Goal: Task Accomplishment & Management: Complete application form

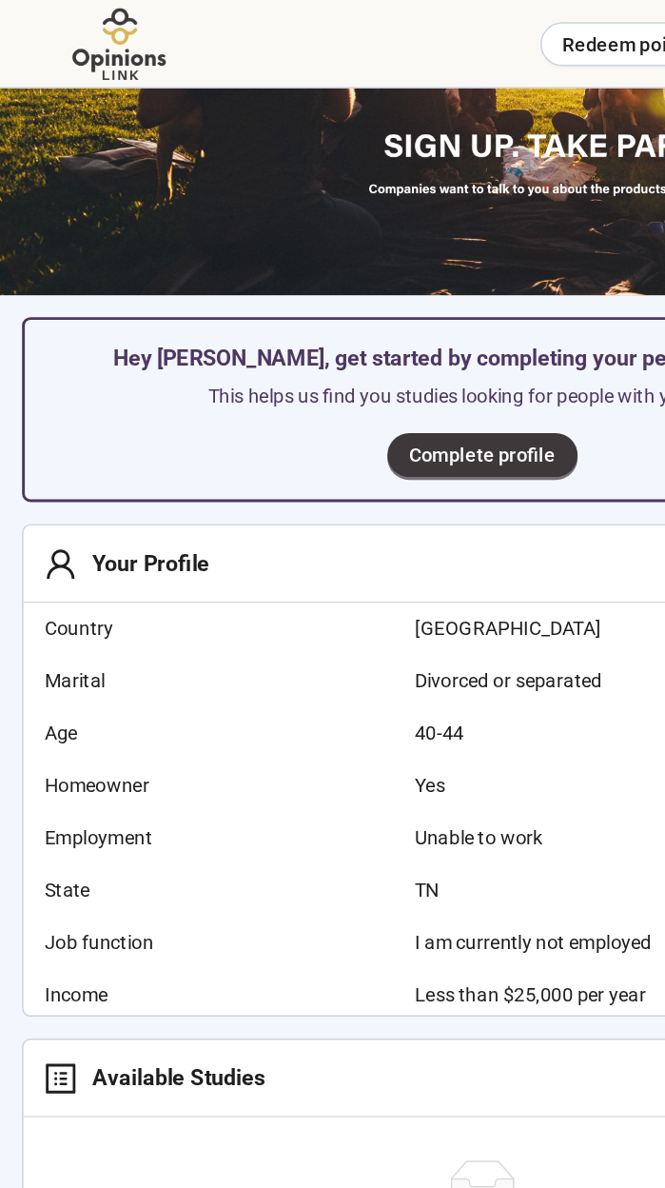
scroll to position [159, 0]
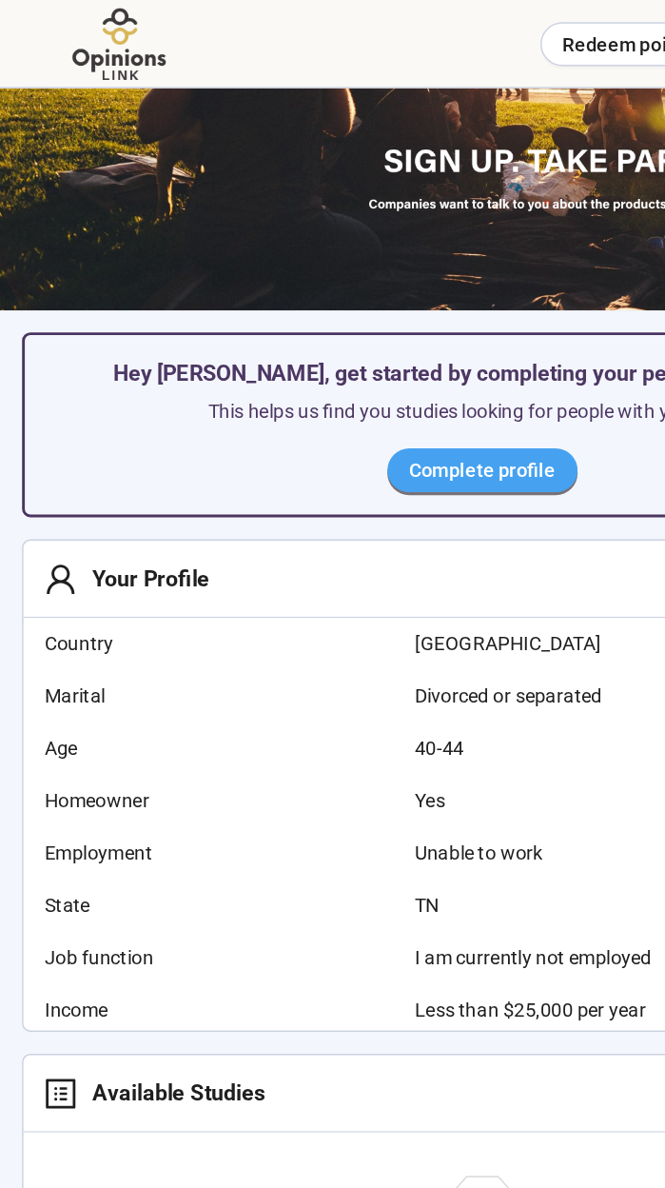
click at [292, 326] on span "Complete profile" at bounding box center [333, 324] width 101 height 21
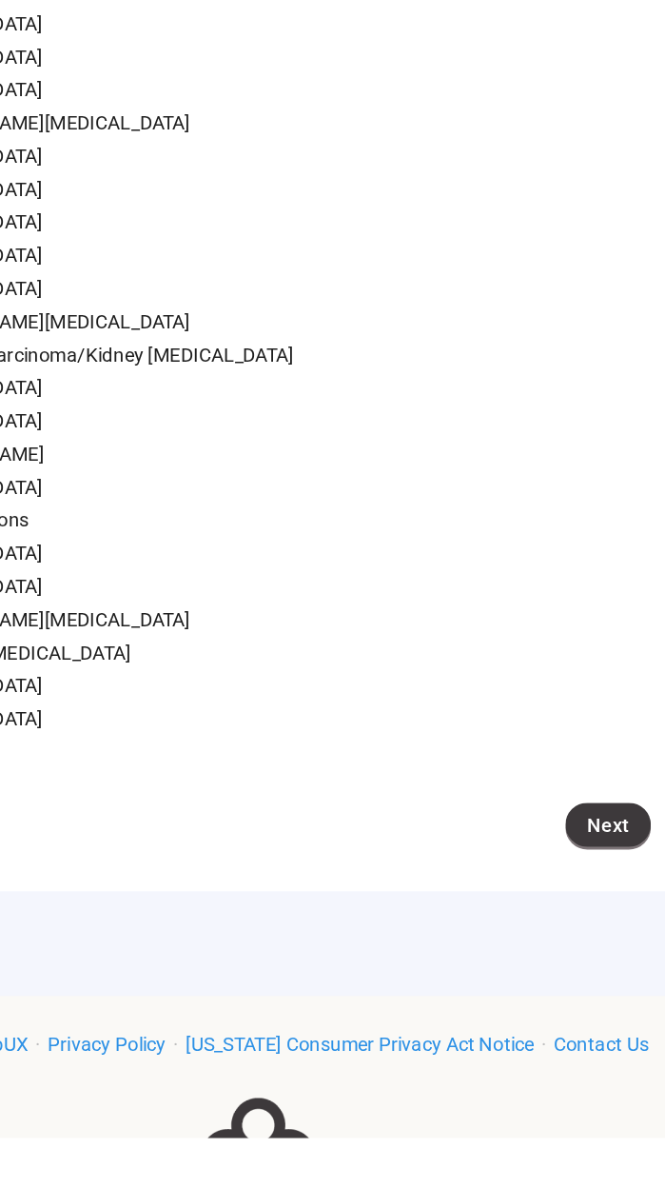
scroll to position [1522, 0]
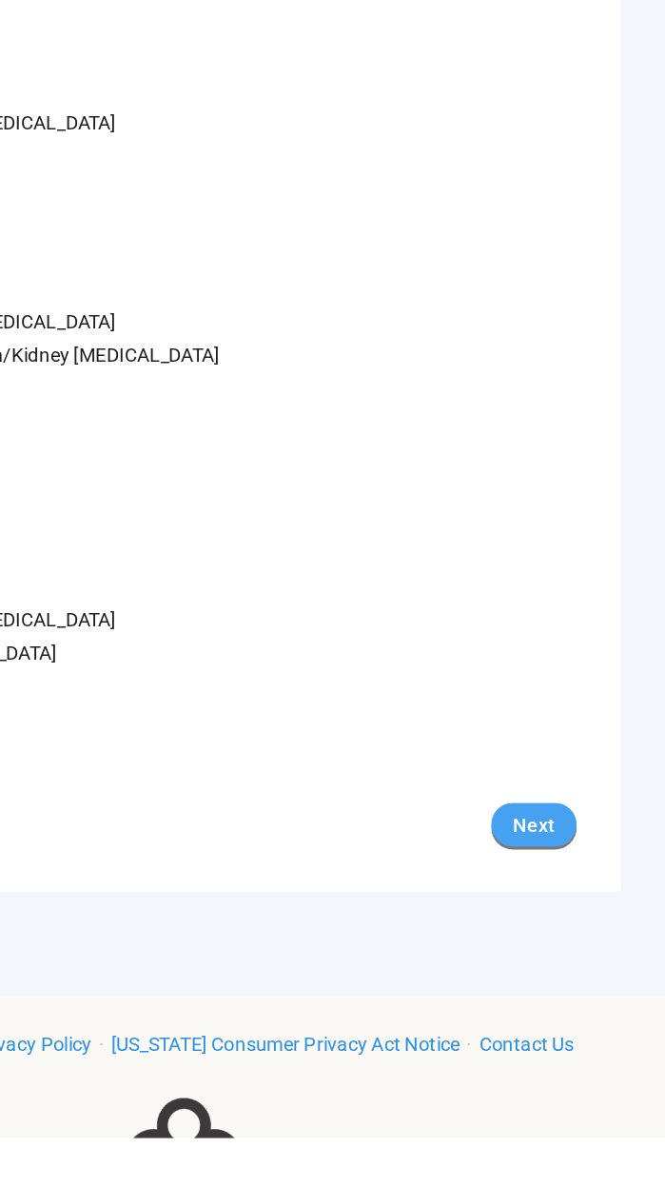
click at [586, 987] on button "Next" at bounding box center [575, 972] width 59 height 30
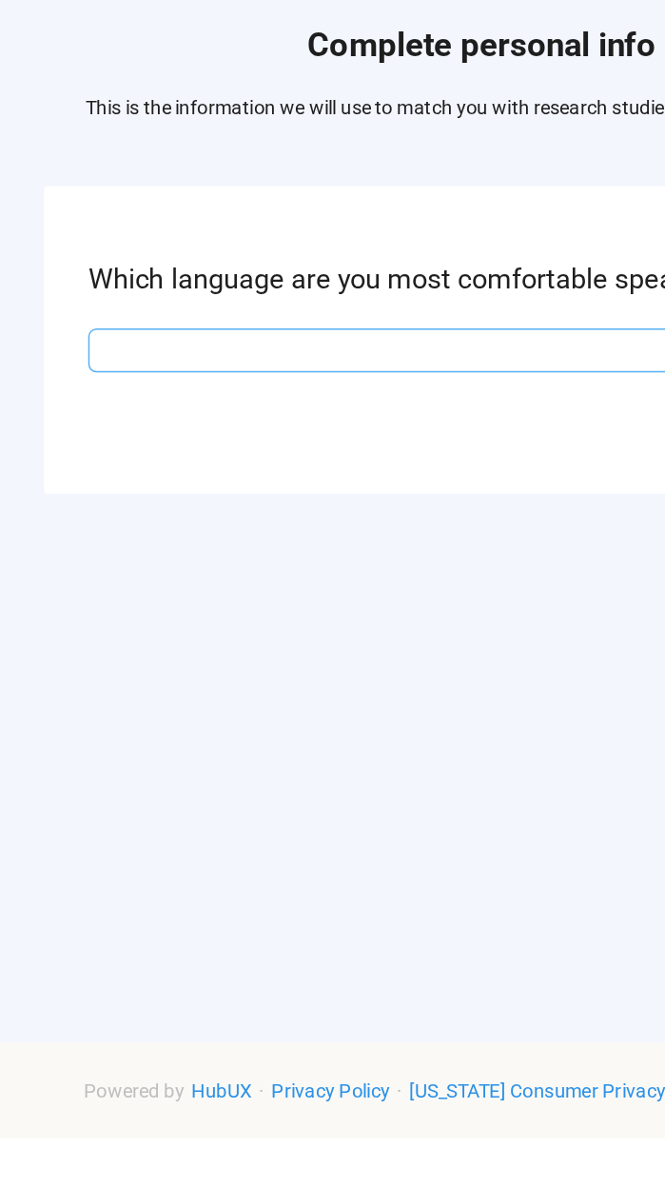
click at [85, 659] on input "search" at bounding box center [332, 644] width 521 height 29
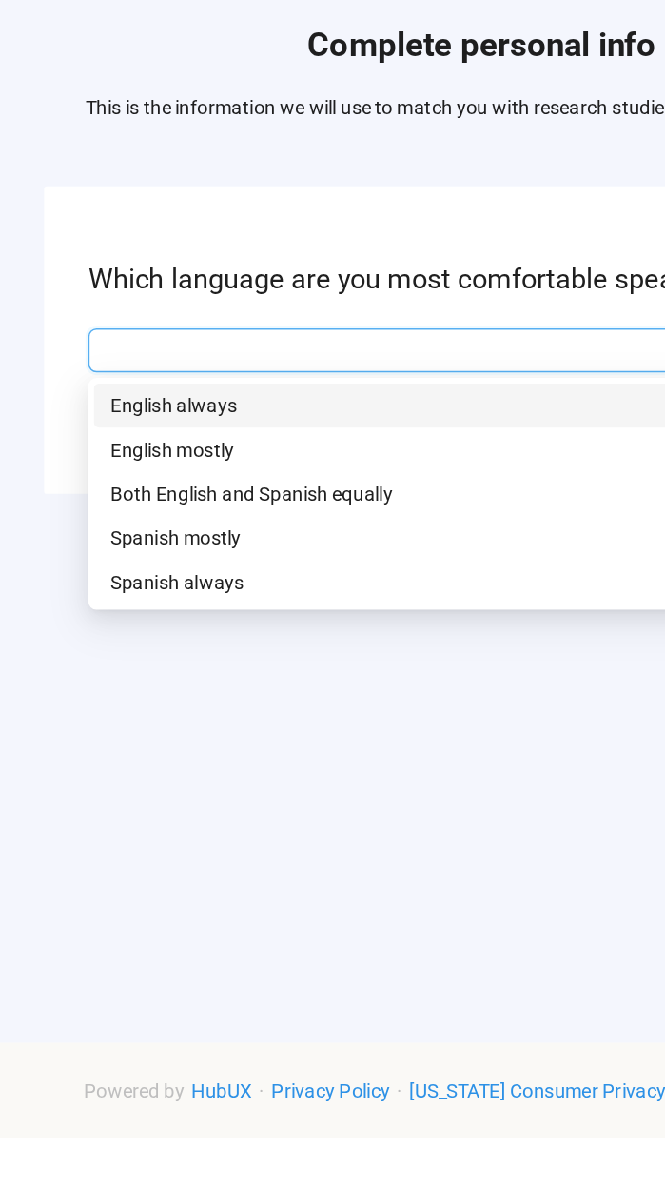
click at [86, 693] on p "English always" at bounding box center [332, 682] width 513 height 21
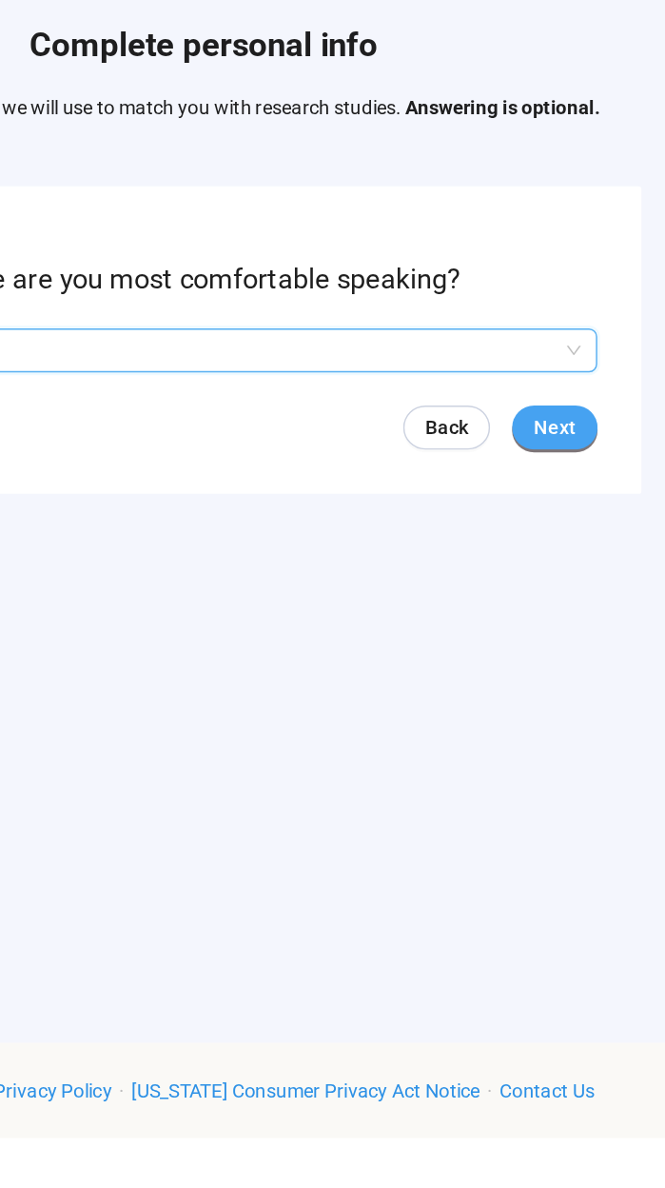
click at [575, 708] on span "Next" at bounding box center [575, 697] width 29 height 21
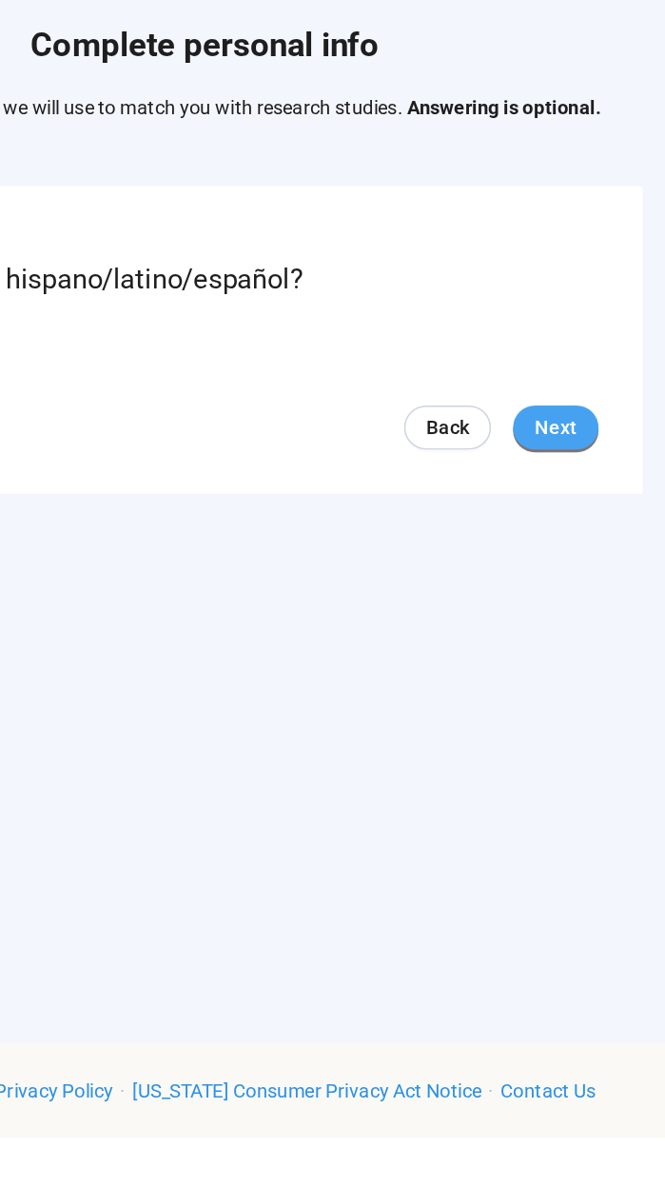
click at [559, 713] on button "Next" at bounding box center [575, 698] width 59 height 30
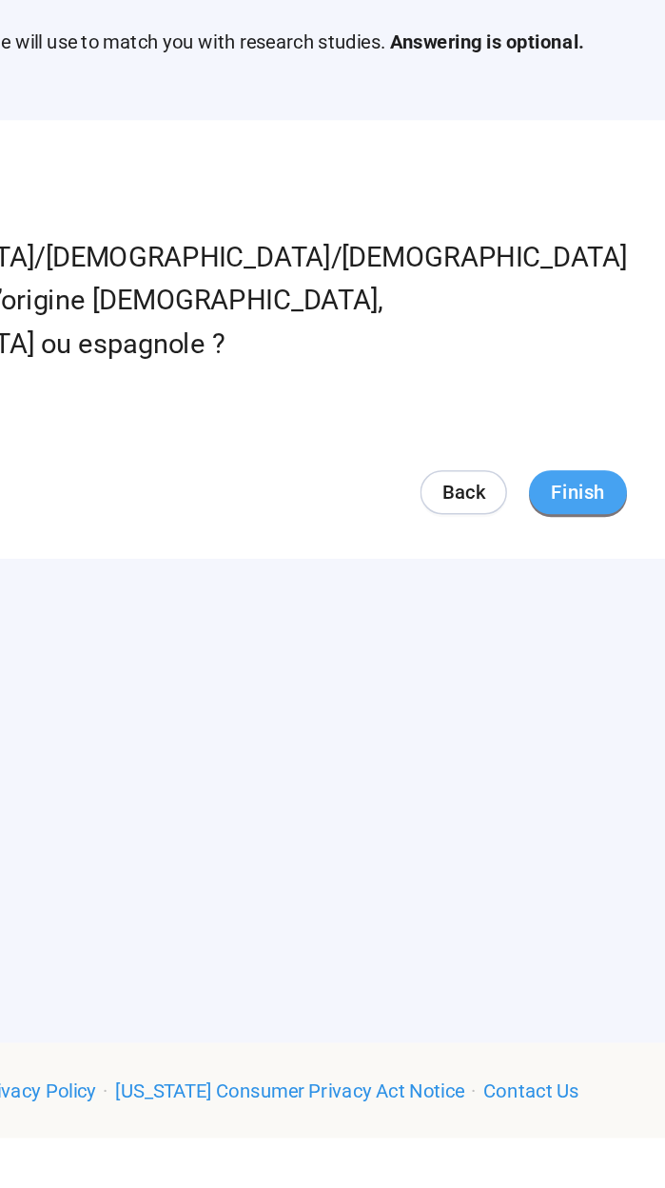
click at [584, 753] on span "Finish" at bounding box center [602, 742] width 37 height 21
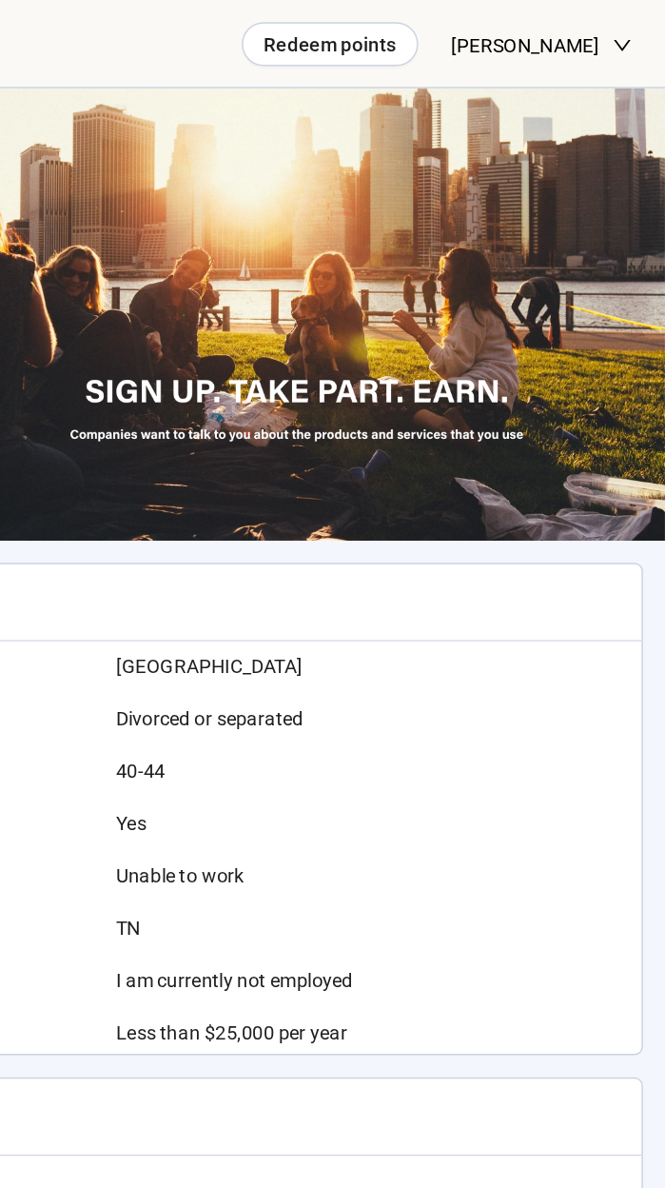
click at [632, 40] on div "[PERSON_NAME]" at bounding box center [580, 31] width 125 height 62
click at [633, 44] on div "[PERSON_NAME]" at bounding box center [580, 31] width 125 height 62
click at [632, 44] on div "[PERSON_NAME]" at bounding box center [580, 31] width 125 height 62
click at [625, 47] on div "[PERSON_NAME]" at bounding box center [580, 31] width 125 height 62
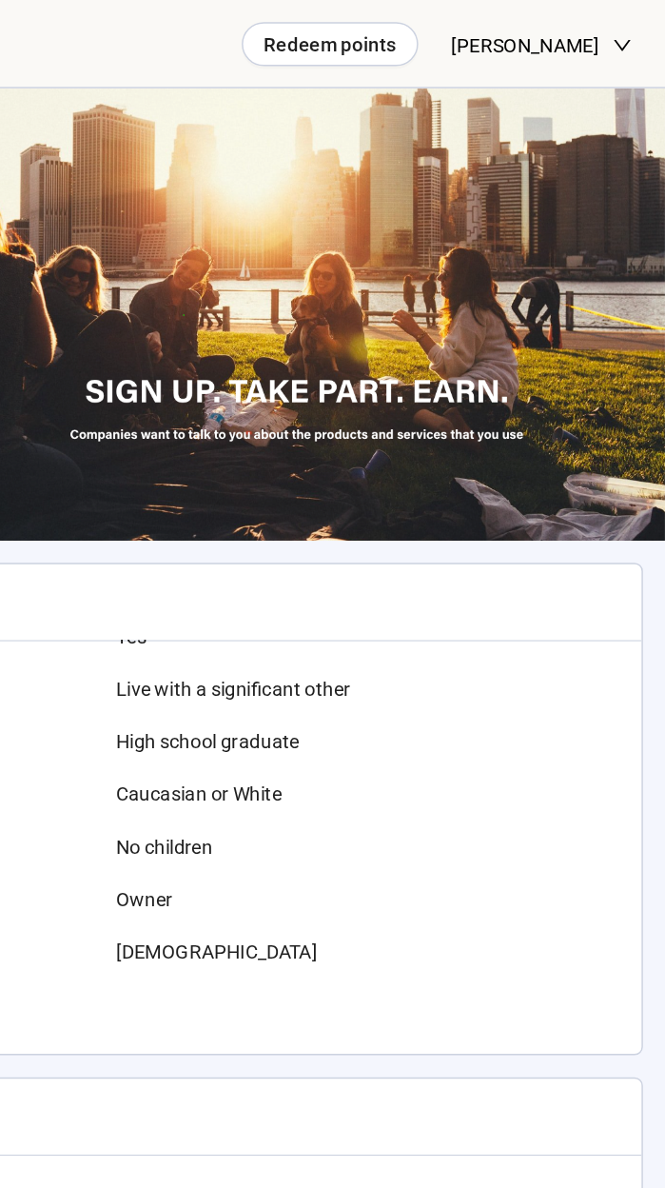
click at [625, 41] on div "[PERSON_NAME]" at bounding box center [580, 31] width 125 height 62
click at [601, 35] on span "[PERSON_NAME]" at bounding box center [569, 31] width 102 height 61
click at [609, 52] on span "[PERSON_NAME]" at bounding box center [569, 31] width 102 height 61
click at [620, 53] on div "[PERSON_NAME]" at bounding box center [580, 31] width 125 height 62
click at [638, 43] on div "[PERSON_NAME]" at bounding box center [580, 31] width 125 height 62
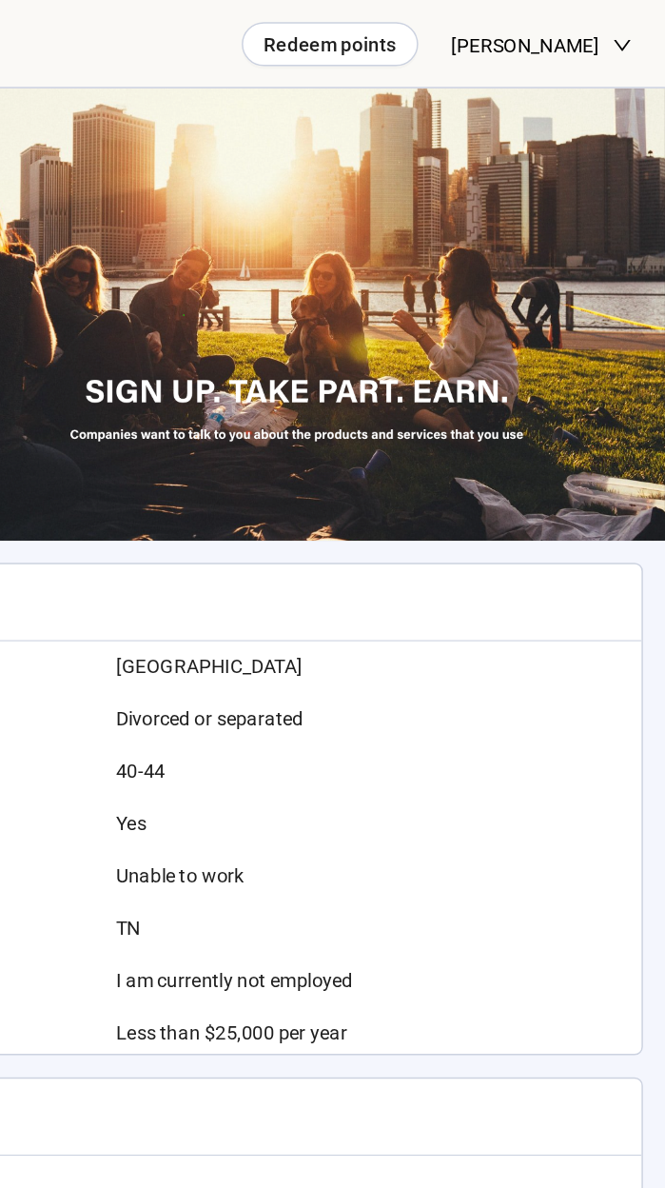
click at [625, 36] on div "[PERSON_NAME]" at bounding box center [580, 31] width 125 height 62
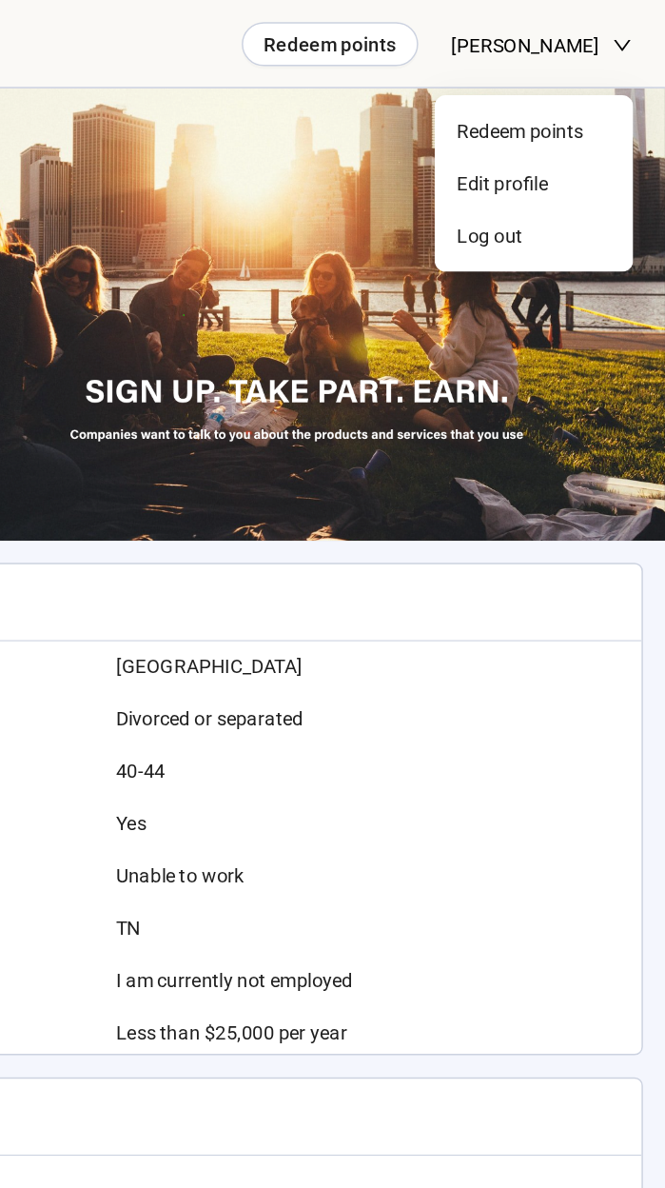
click at [624, 43] on div "[PERSON_NAME]" at bounding box center [580, 31] width 125 height 62
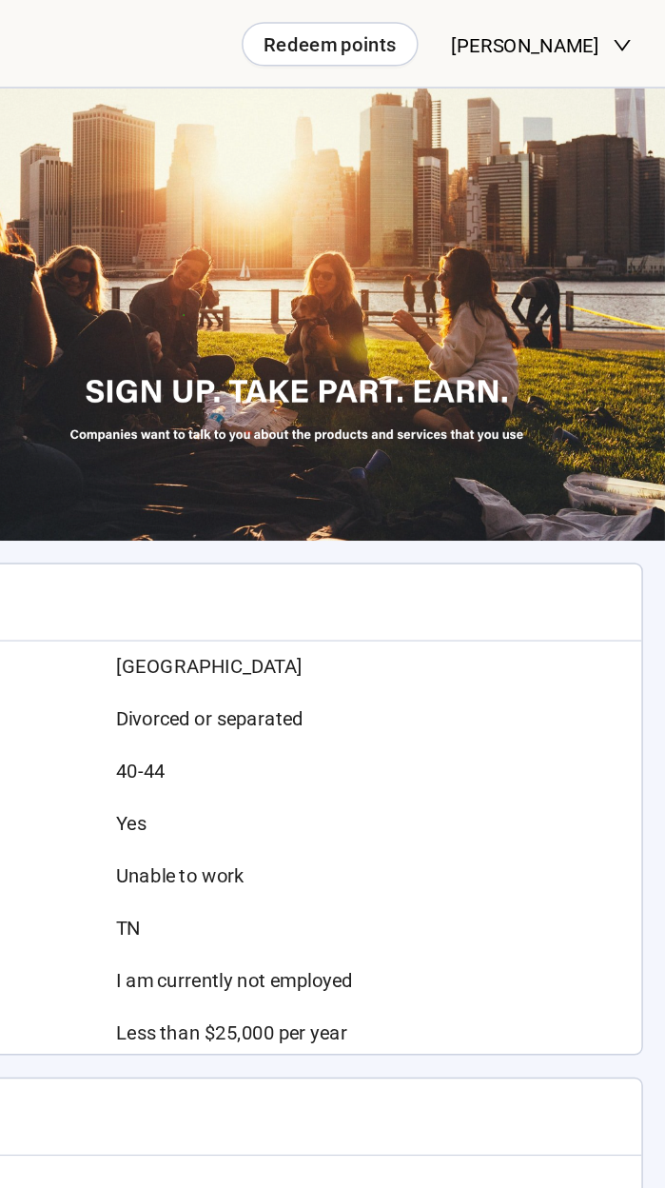
click at [633, 32] on icon "down" at bounding box center [635, 31] width 13 height 13
click at [625, 41] on div "[PERSON_NAME]" at bounding box center [580, 31] width 125 height 62
click at [612, 32] on span "[PERSON_NAME]" at bounding box center [569, 31] width 102 height 61
click at [631, 31] on icon "down" at bounding box center [635, 31] width 13 height 13
click at [628, 36] on div "[PERSON_NAME]" at bounding box center [580, 31] width 125 height 62
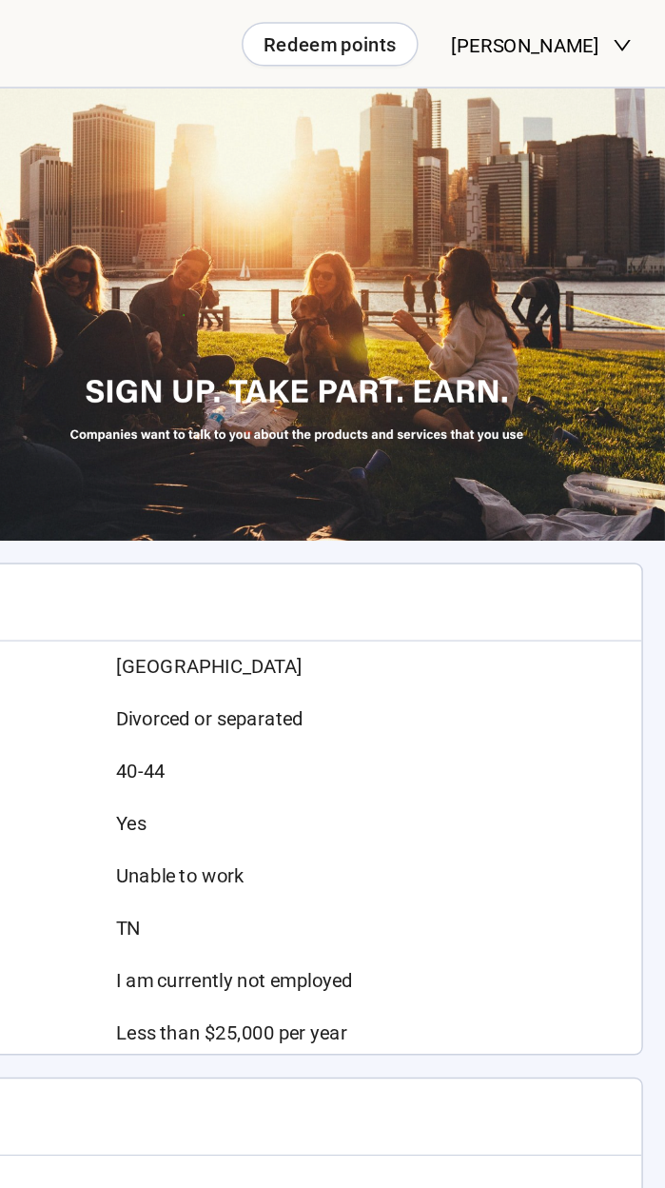
click at [629, 31] on icon "down" at bounding box center [635, 31] width 13 height 13
